Goal: Transaction & Acquisition: Download file/media

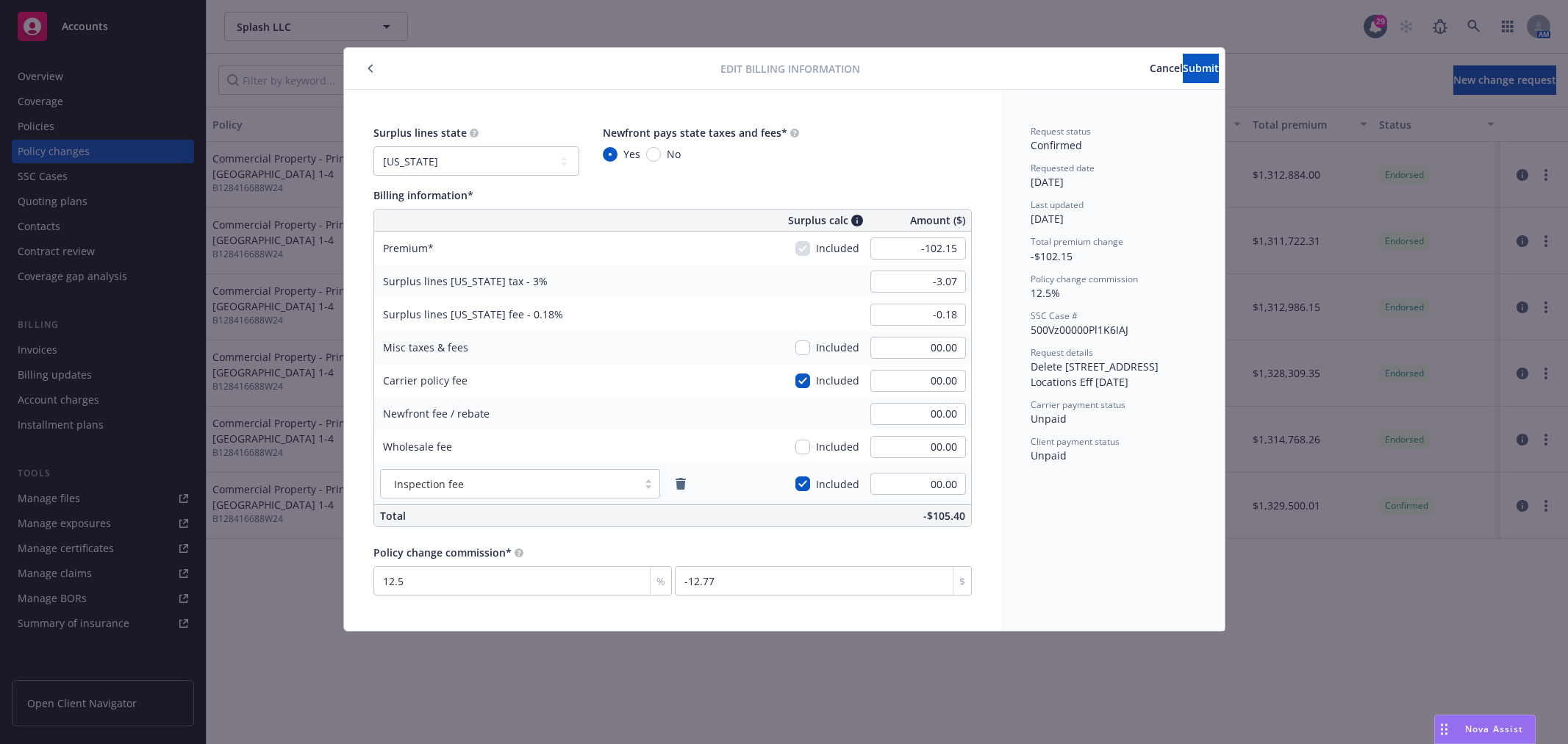
select select "CA"
click at [372, 69] on icon "button" at bounding box center [371, 69] width 5 height 9
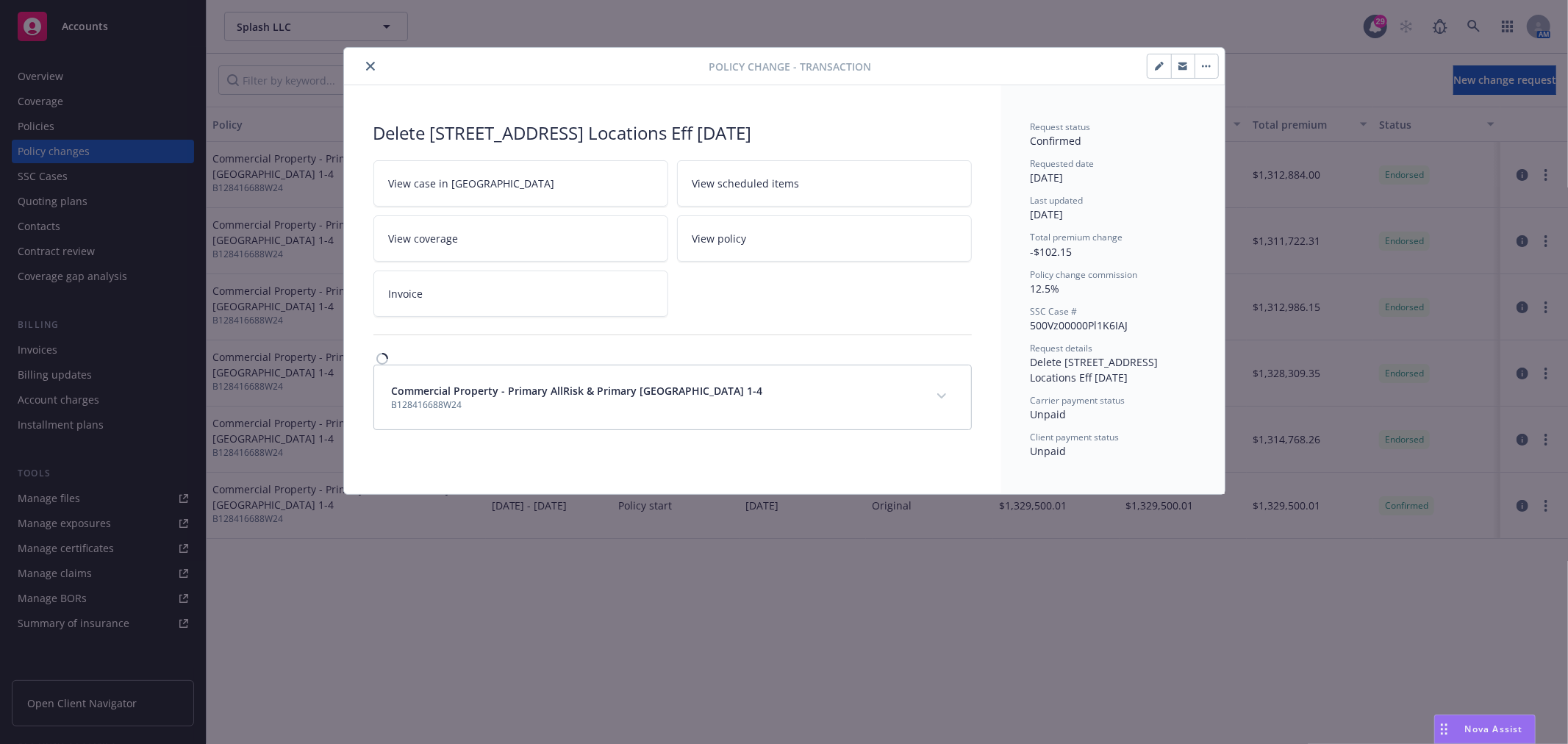
click at [372, 69] on icon "close" at bounding box center [371, 66] width 9 height 9
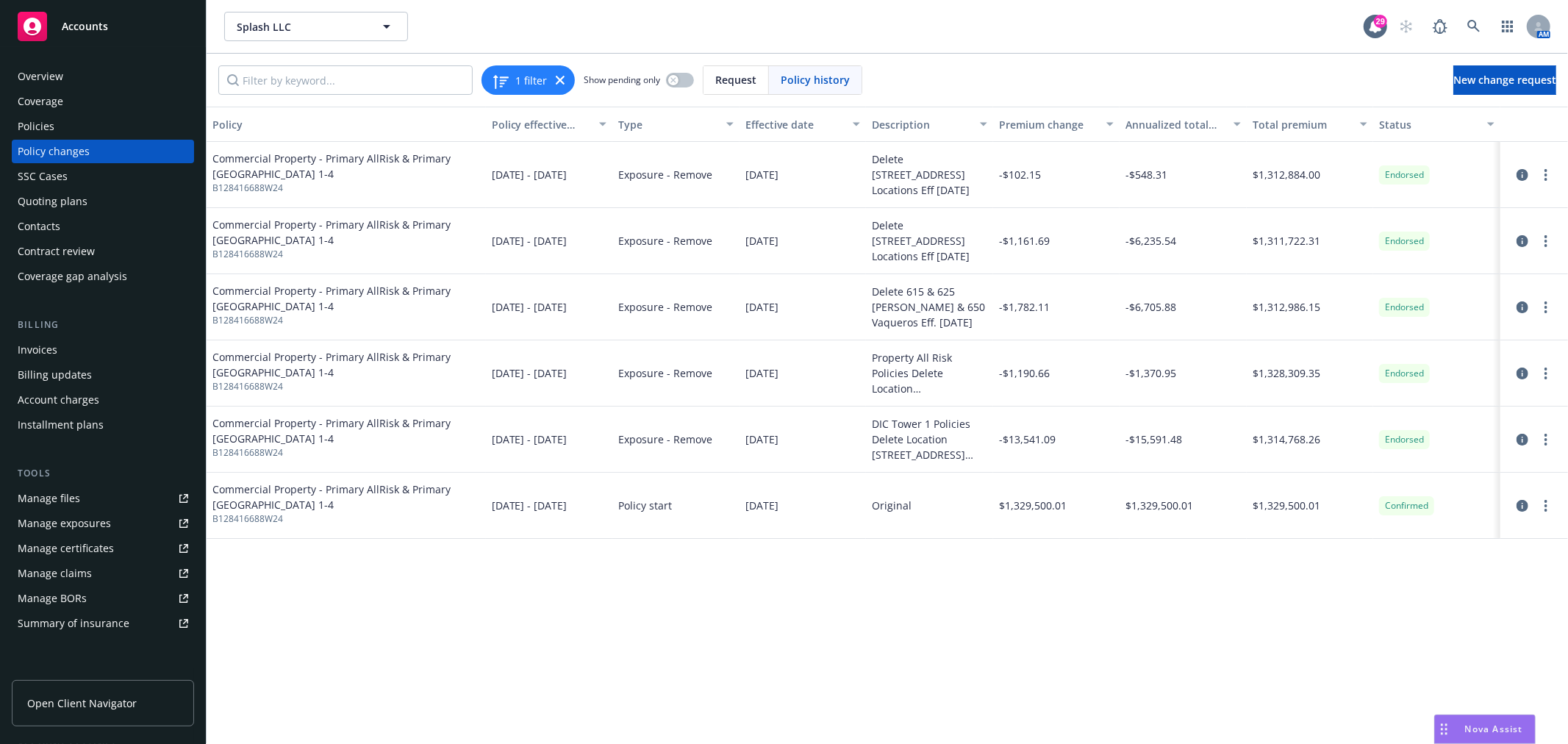
click at [72, 358] on div "Invoices" at bounding box center [102, 350] width 170 height 24
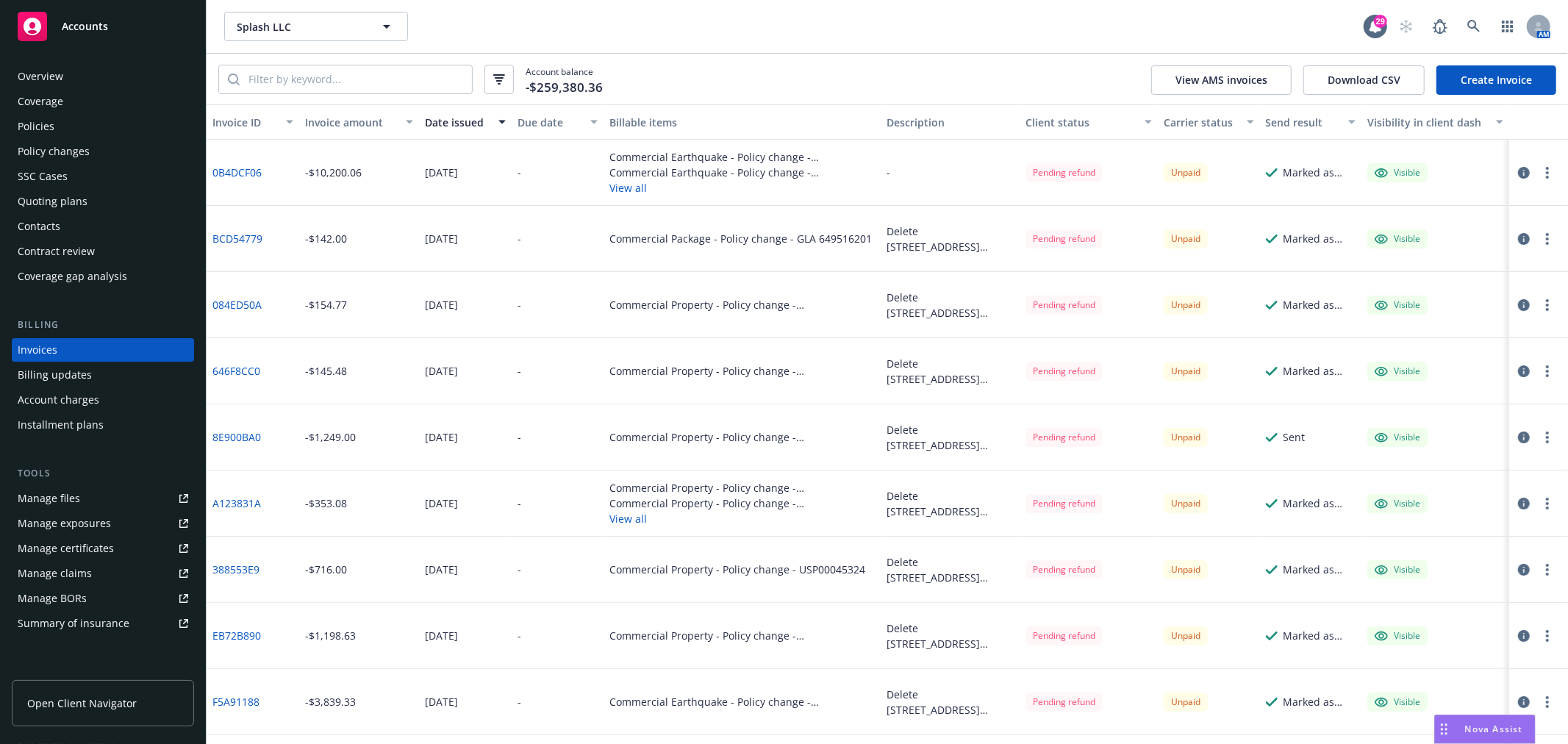
click at [1546, 174] on icon "button" at bounding box center [1547, 172] width 3 height 12
click at [1476, 348] on link "Download invoice PDF" at bounding box center [1450, 349] width 188 height 29
click at [1539, 174] on button "button" at bounding box center [1547, 172] width 17 height 17
click at [1304, 233] on div "Marked as sent" at bounding box center [1319, 238] width 72 height 15
click at [1546, 243] on circle "button" at bounding box center [1547, 243] width 3 height 3
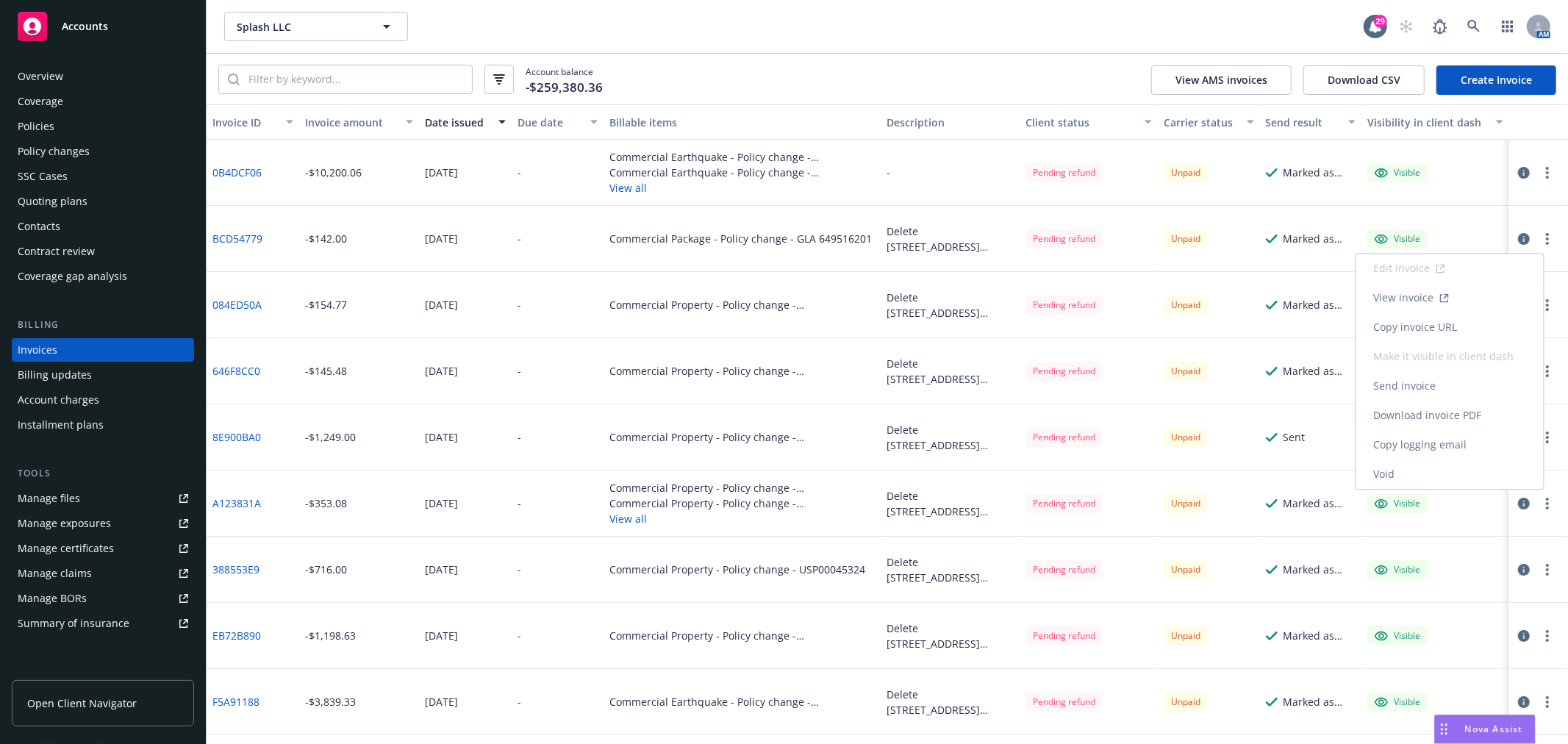
click at [1438, 414] on link "Download invoice PDF" at bounding box center [1450, 415] width 188 height 29
click at [1539, 307] on button "button" at bounding box center [1547, 304] width 17 height 17
click at [1446, 479] on link "Download invoice PDF" at bounding box center [1450, 481] width 188 height 29
click at [1546, 373] on icon "button" at bounding box center [1547, 371] width 3 height 12
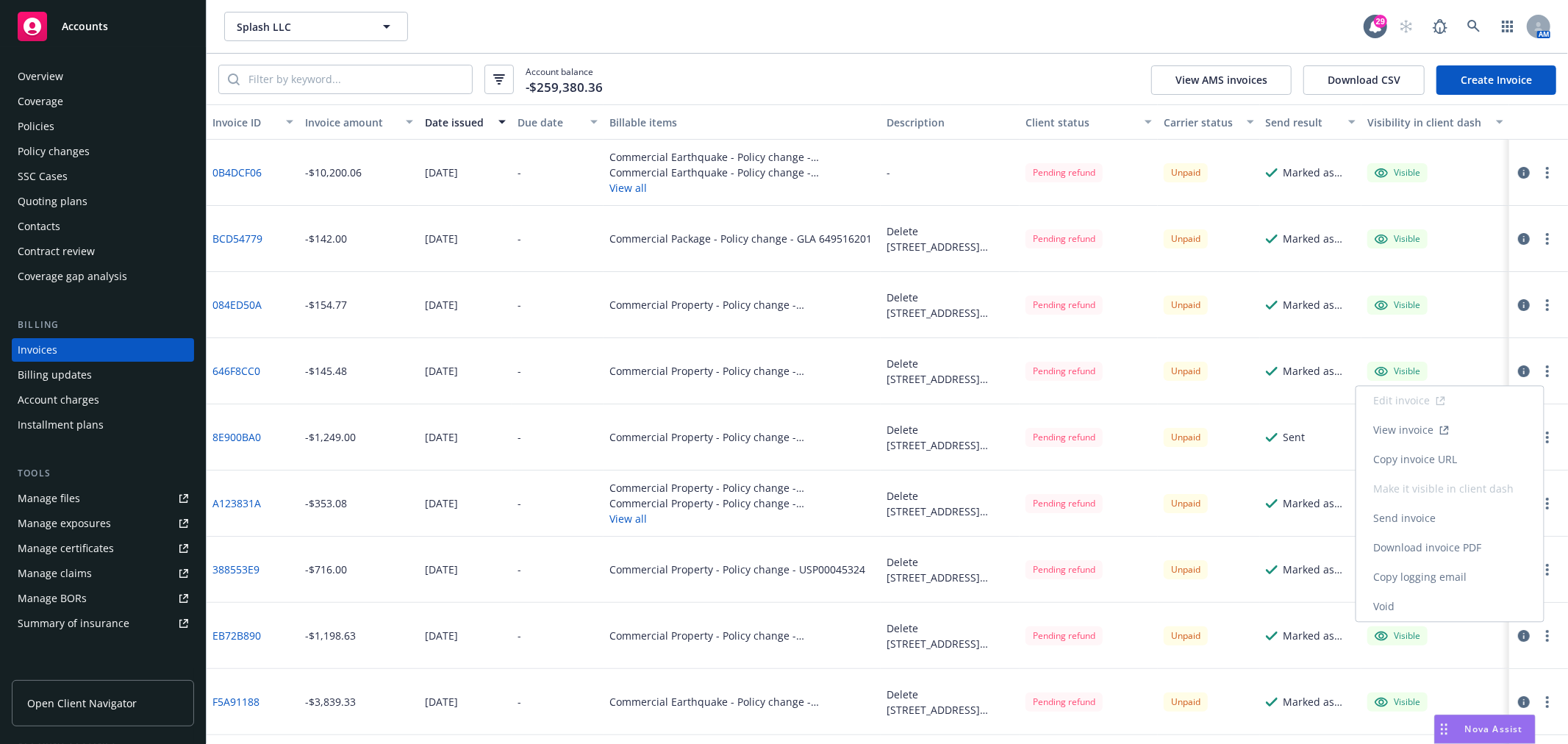
click at [1439, 548] on link "Download invoice PDF" at bounding box center [1450, 547] width 188 height 29
click at [1539, 436] on button "button" at bounding box center [1547, 437] width 17 height 17
click at [1437, 615] on link "Download invoice PDF" at bounding box center [1450, 614] width 188 height 29
click at [1546, 505] on icon "button" at bounding box center [1547, 503] width 3 height 12
click at [1467, 424] on link "Download invoice PDF" at bounding box center [1462, 427] width 188 height 29
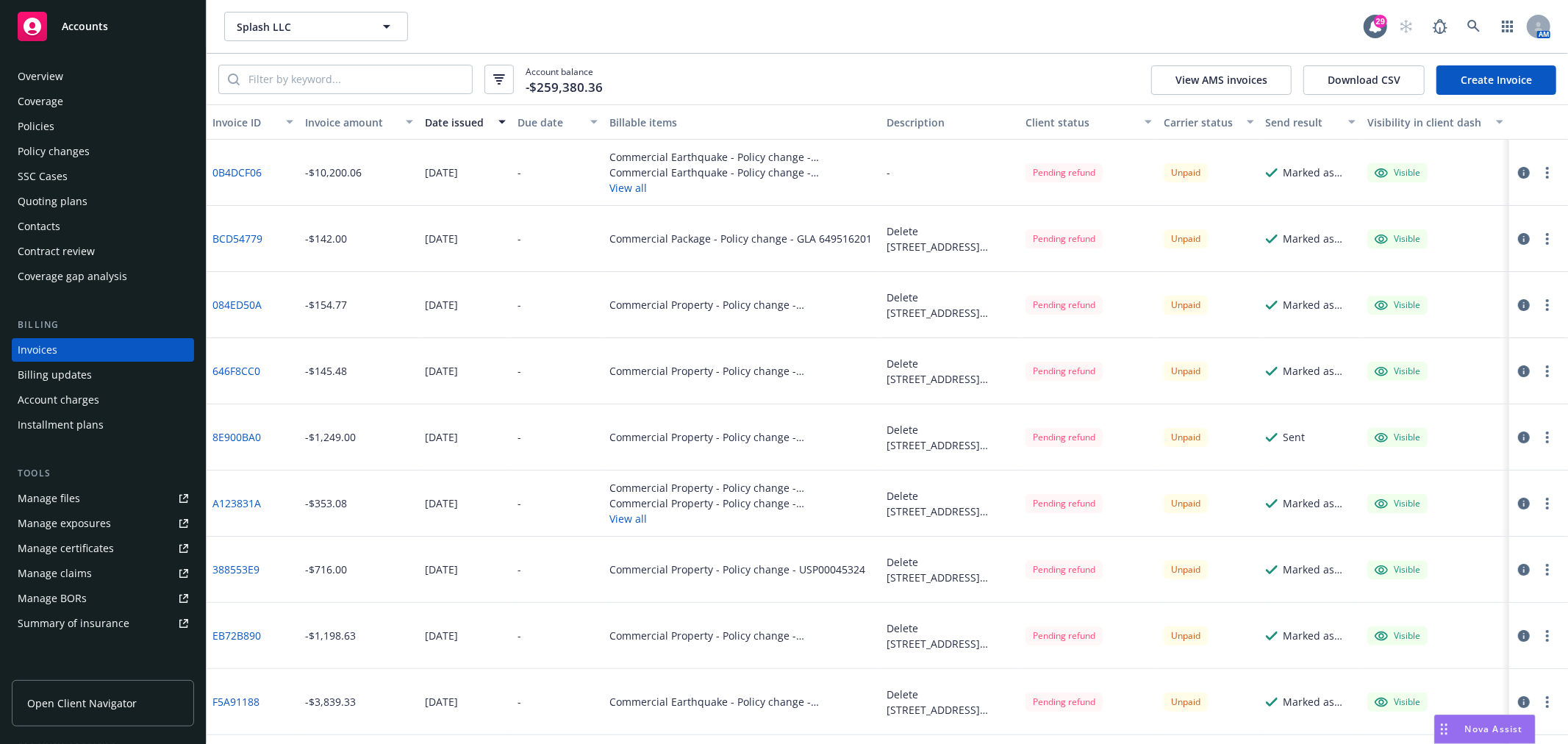
click at [1546, 564] on circle "button" at bounding box center [1547, 565] width 3 height 3
click at [1477, 488] on link "Download invoice PDF" at bounding box center [1462, 493] width 188 height 29
click at [1539, 633] on button "button" at bounding box center [1547, 635] width 17 height 17
click at [1474, 554] on link "Download invoice PDF" at bounding box center [1462, 559] width 188 height 29
click at [1539, 700] on button "button" at bounding box center [1547, 701] width 17 height 17
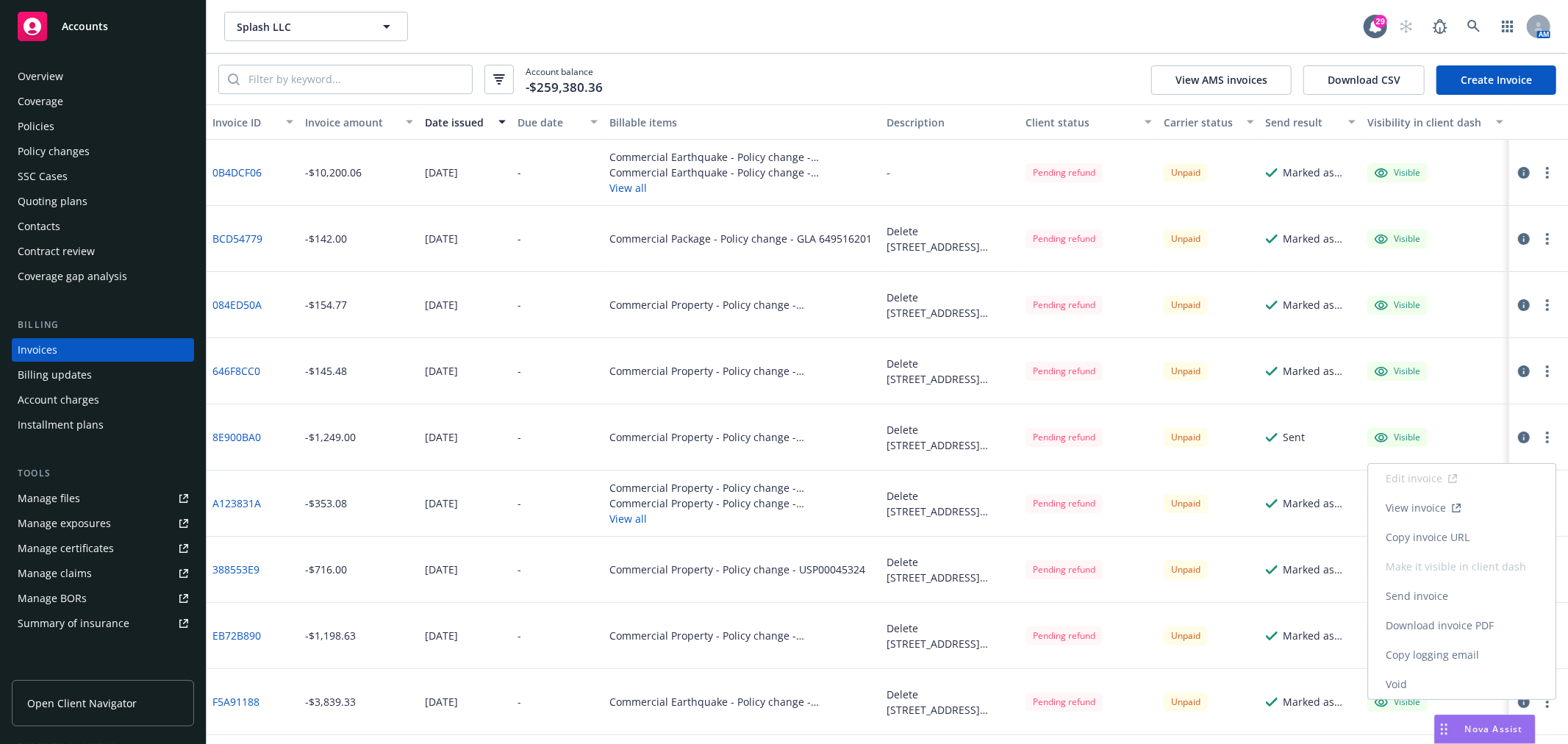
click at [1481, 628] on link "Download invoice PDF" at bounding box center [1462, 625] width 188 height 29
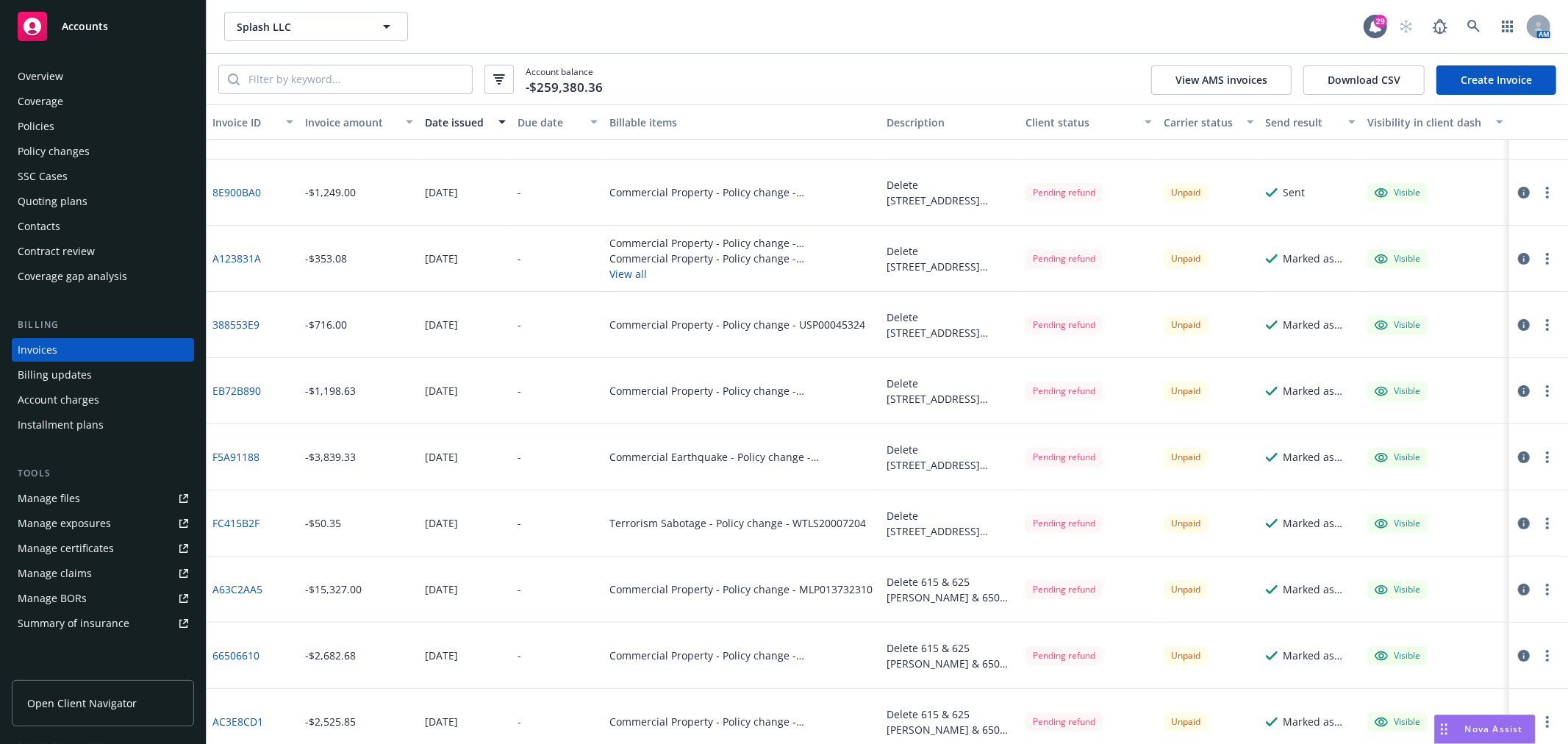
scroll to position [326, 0]
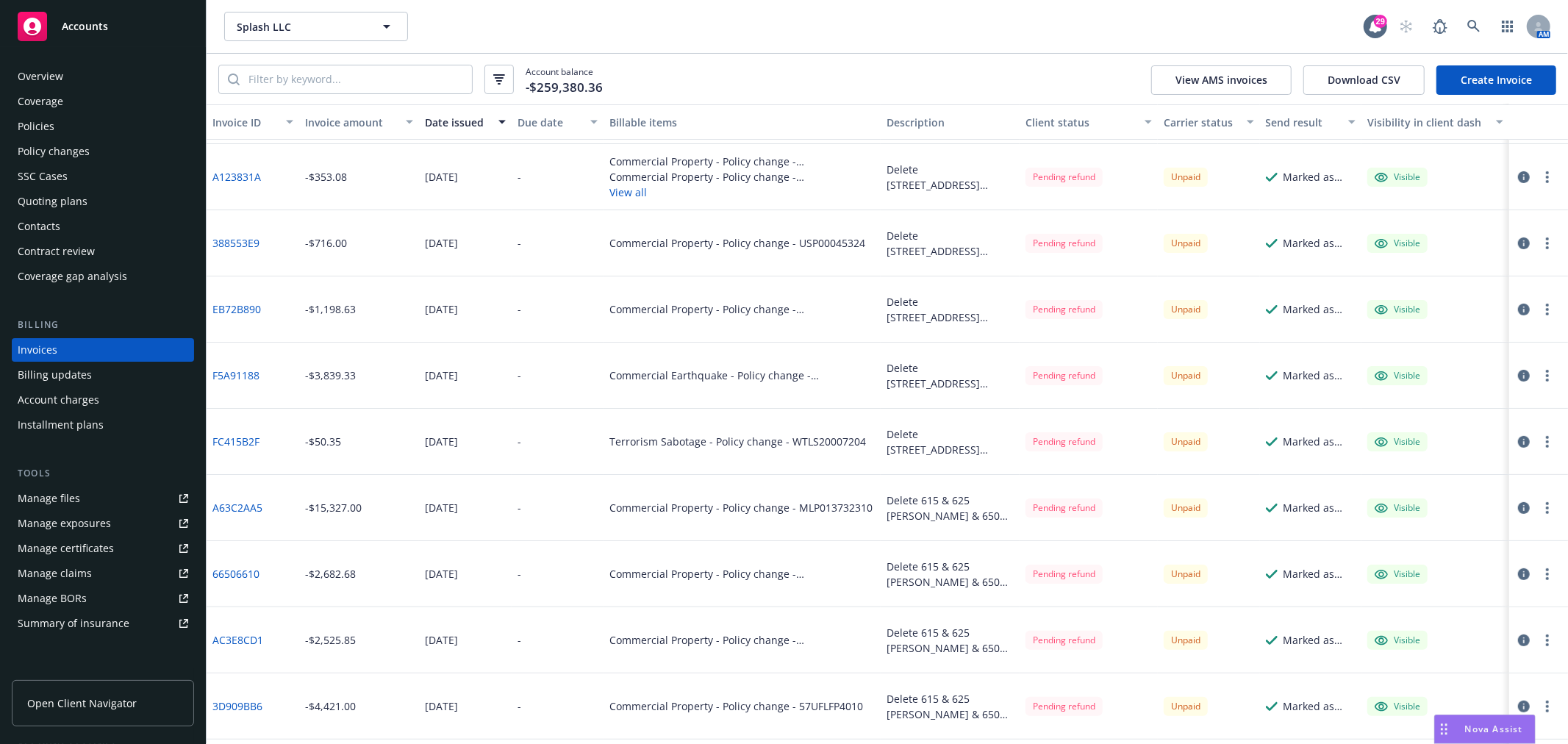
click at [1539, 442] on button "button" at bounding box center [1547, 441] width 17 height 17
click at [1460, 617] on link "Download invoice PDF" at bounding box center [1450, 618] width 188 height 29
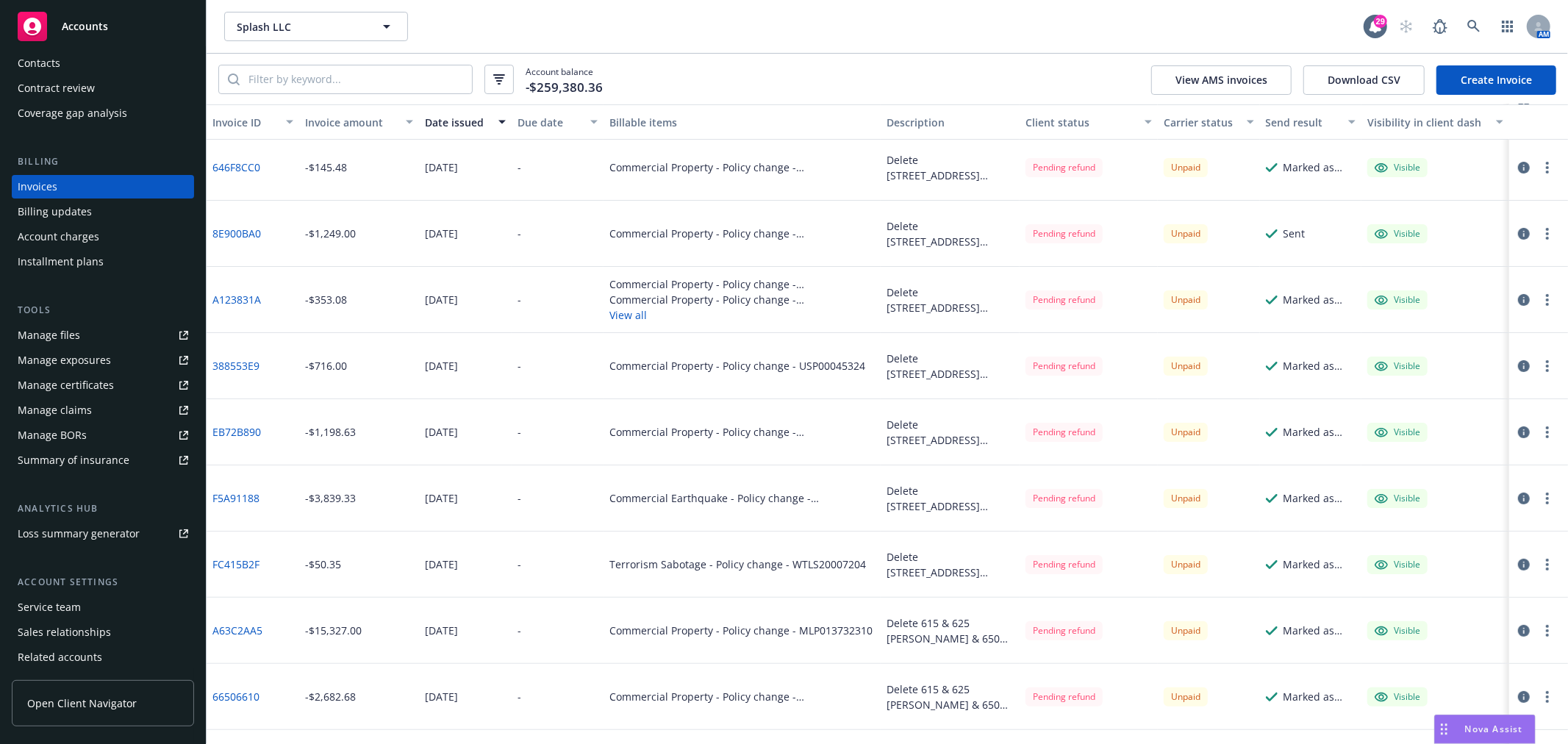
scroll to position [245, 0]
